Goal: Transaction & Acquisition: Subscribe to service/newsletter

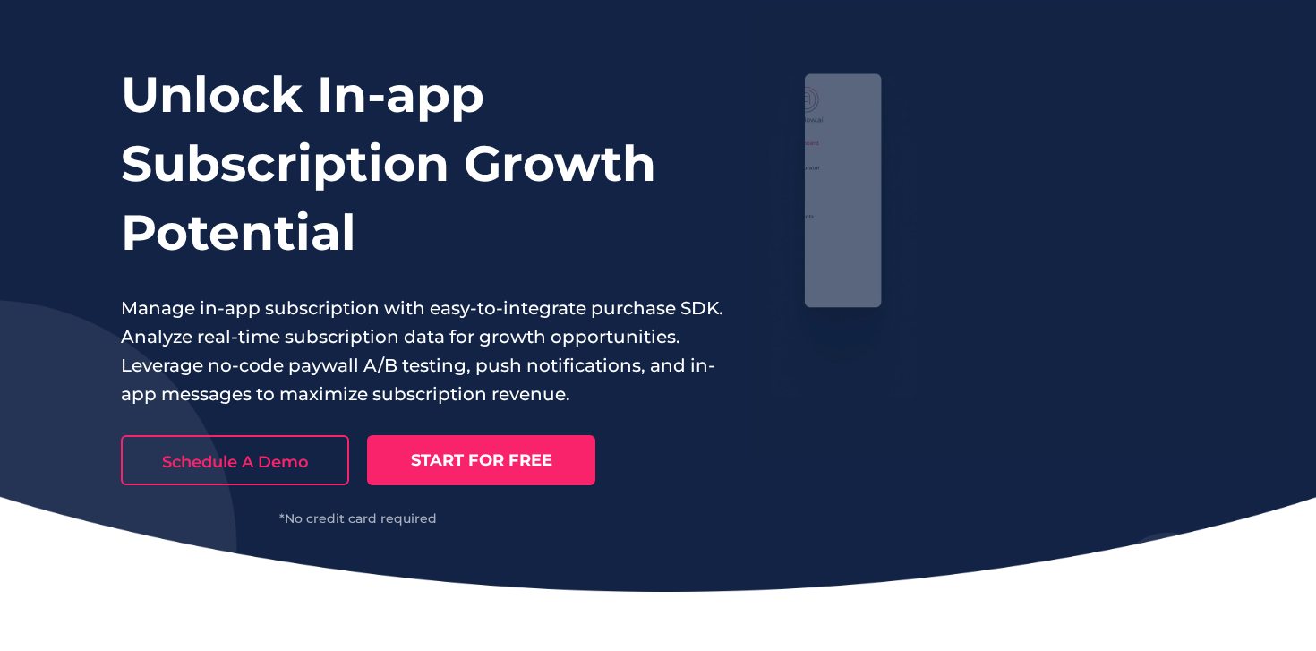
scroll to position [183, 0]
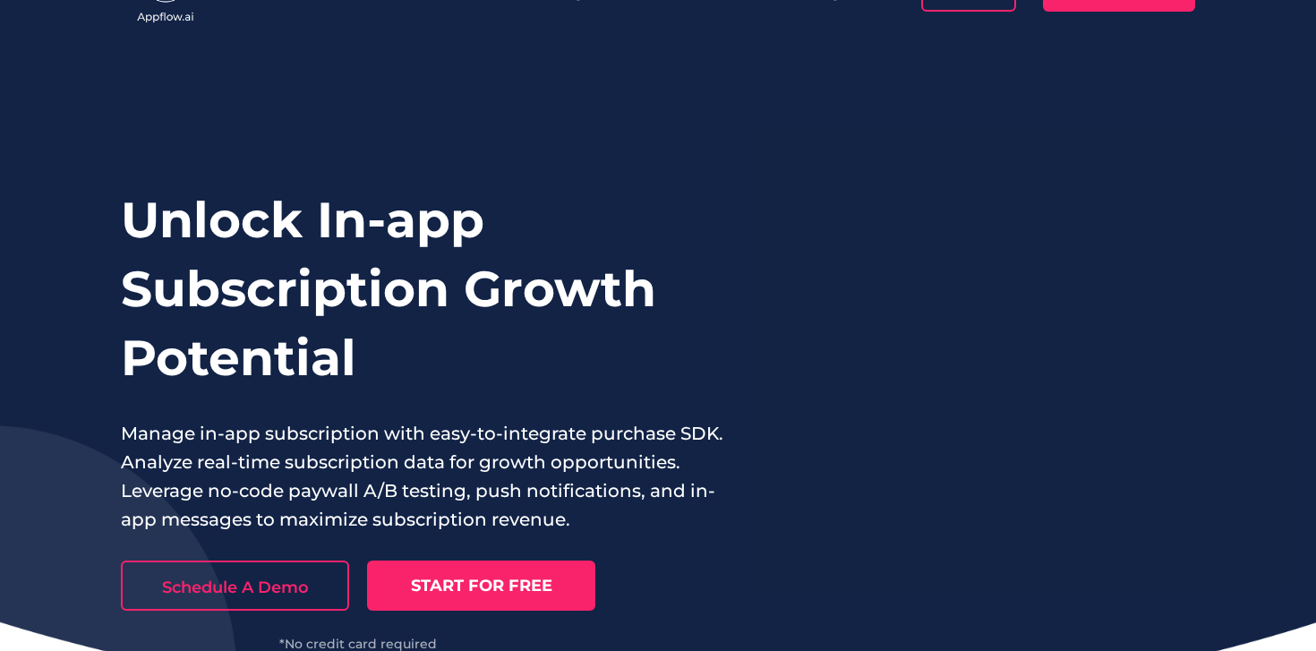
scroll to position [55, 0]
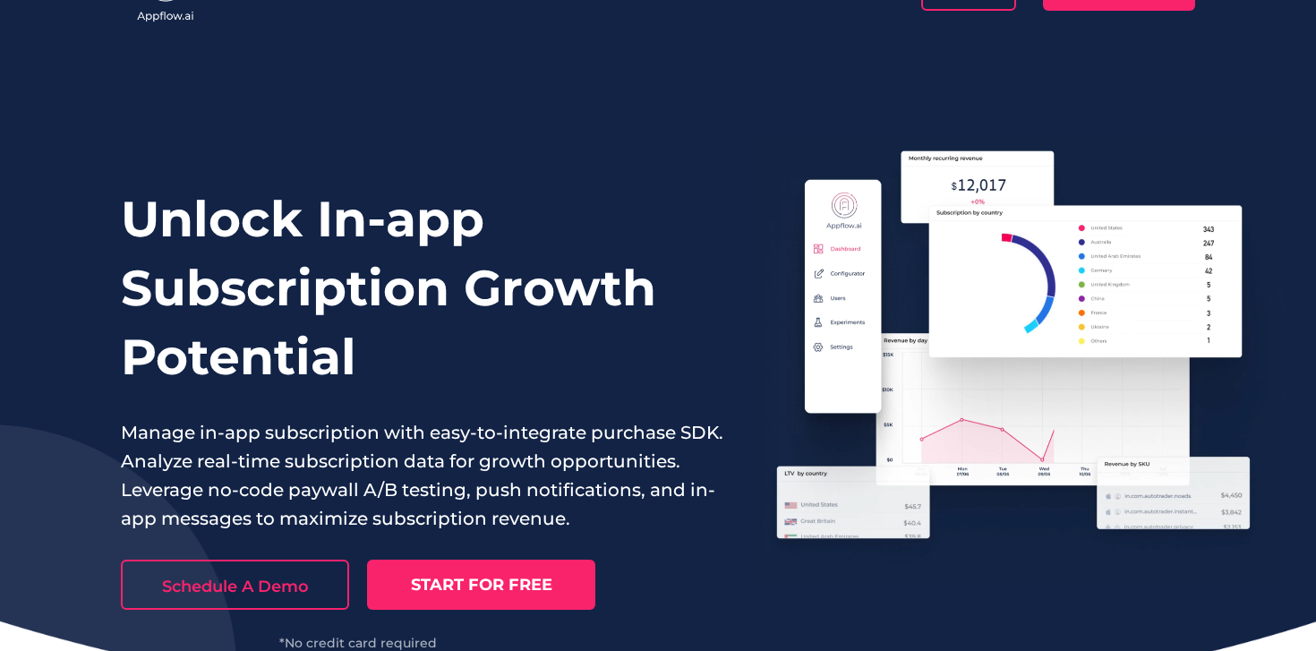
click at [329, 577] on link "Schedule A Demo" at bounding box center [235, 584] width 228 height 50
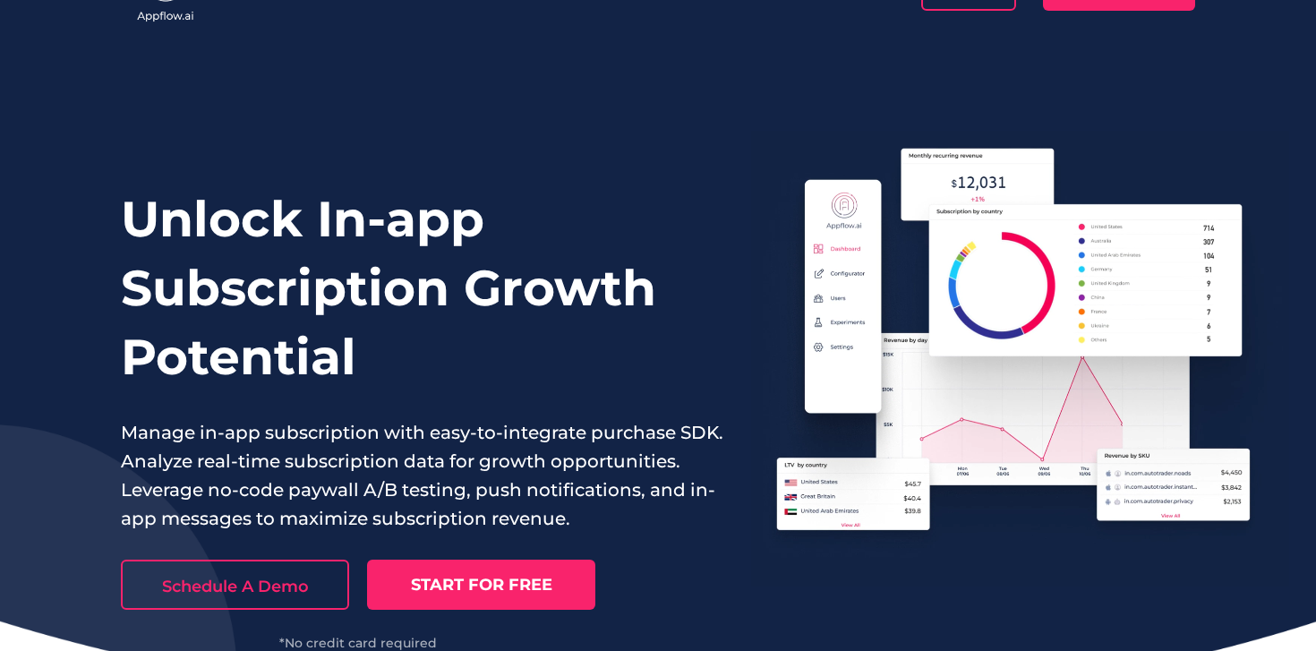
click at [515, 593] on link "START FOR FREE" at bounding box center [481, 584] width 228 height 50
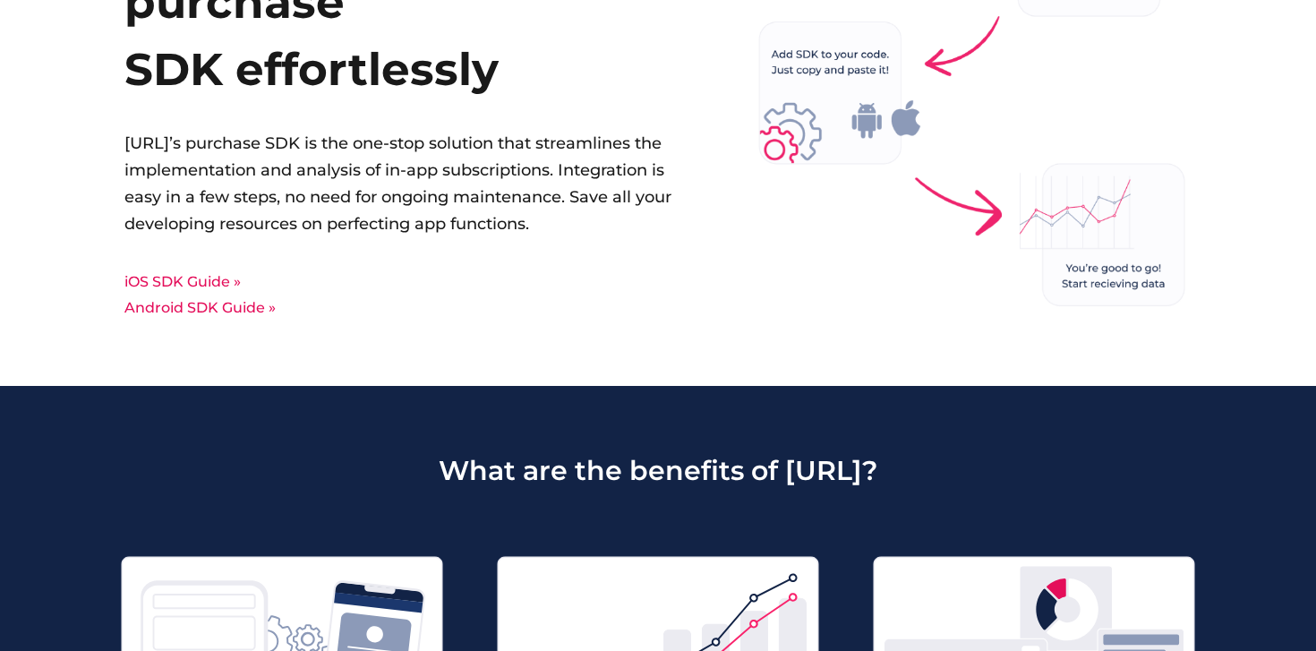
scroll to position [4939, 0]
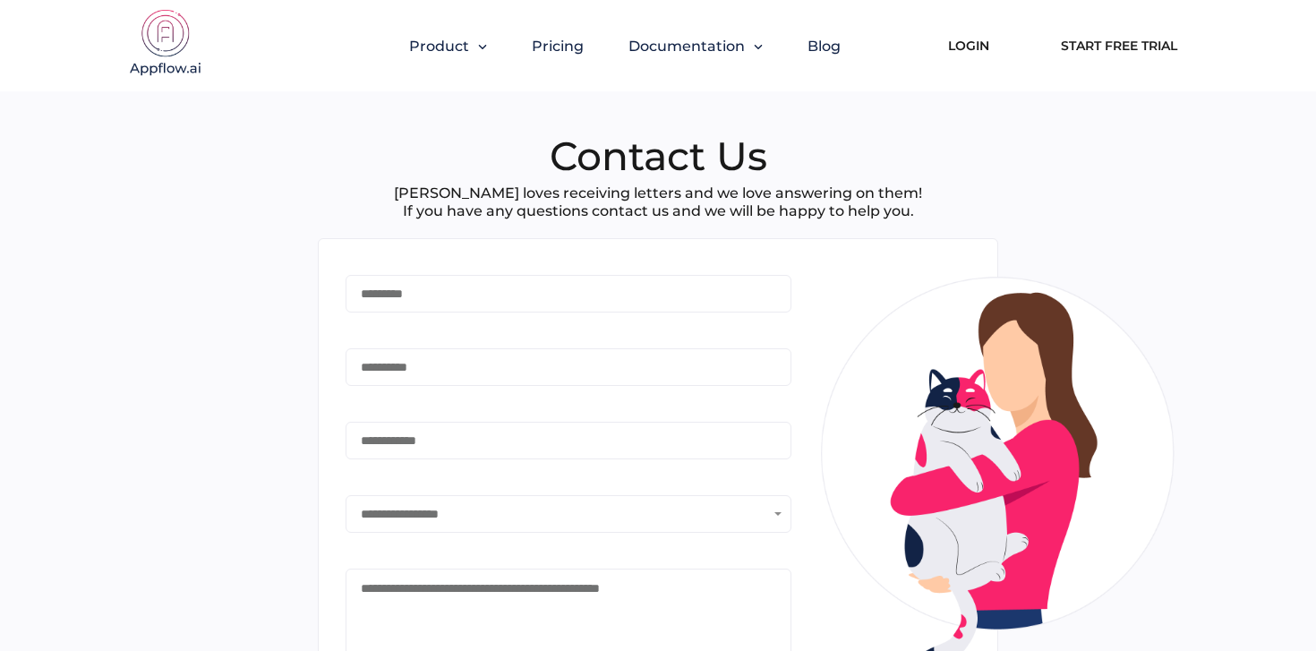
type input "*******"
